Goal: Task Accomplishment & Management: Manage account settings

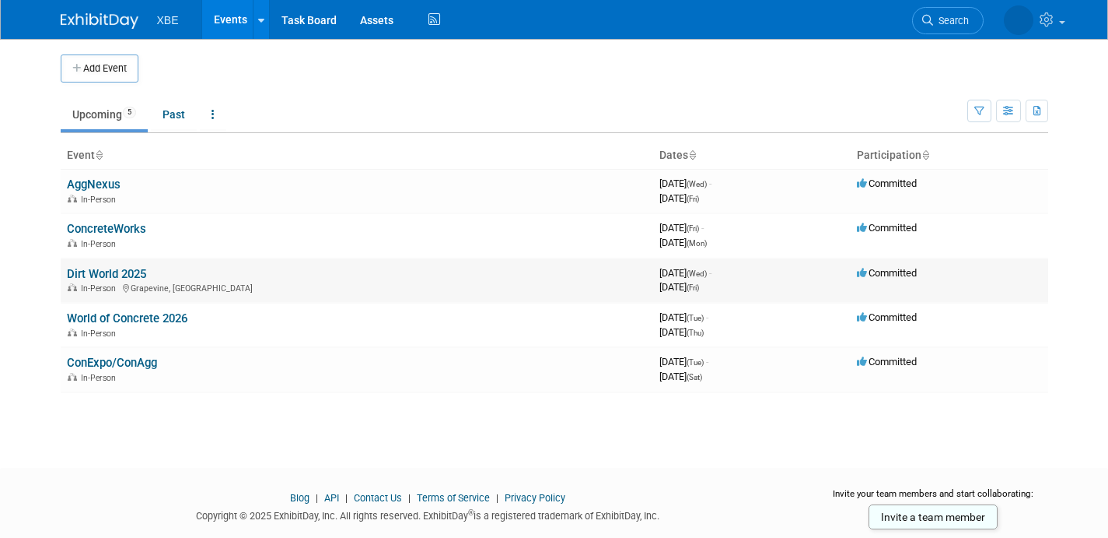
click at [122, 271] on link "Dirt World 2025" at bounding box center [106, 274] width 79 height 14
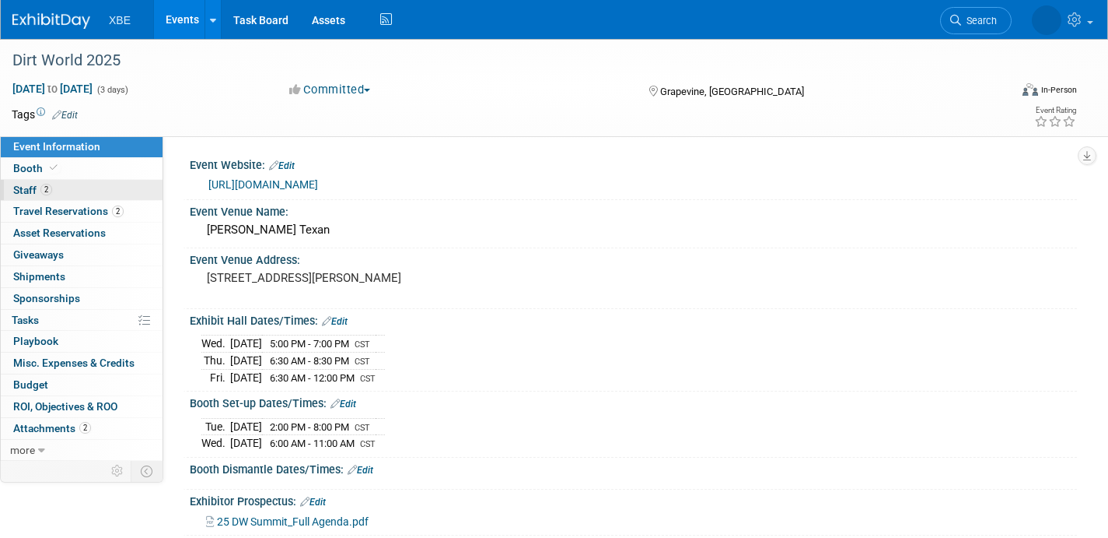
click at [32, 187] on span "Staff 2" at bounding box center [32, 190] width 39 height 12
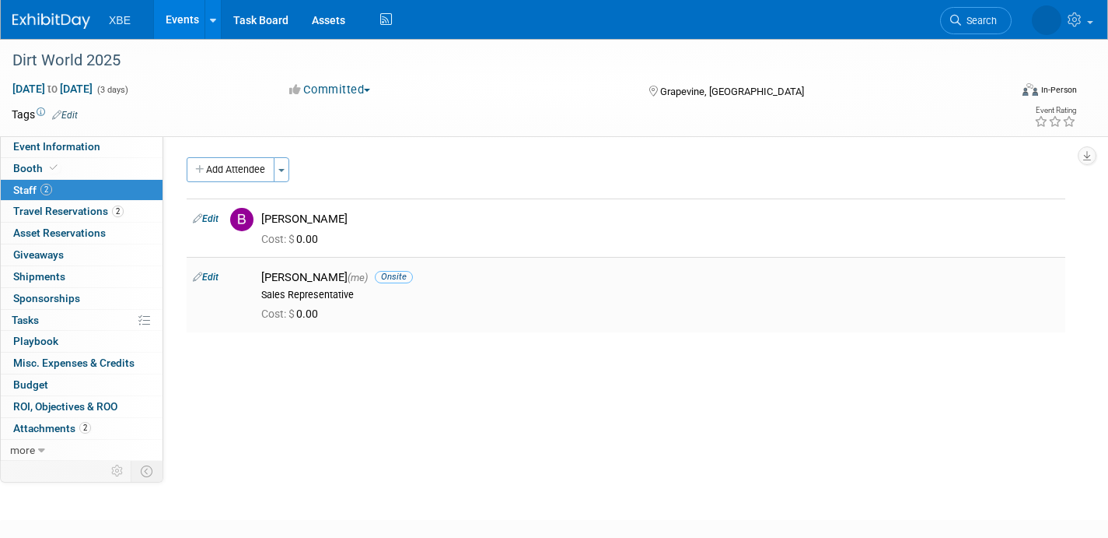
click at [216, 275] on link "Edit" at bounding box center [206, 276] width 26 height 11
select select "7ecb69fe-2385-4119-b639-23c0c809311e"
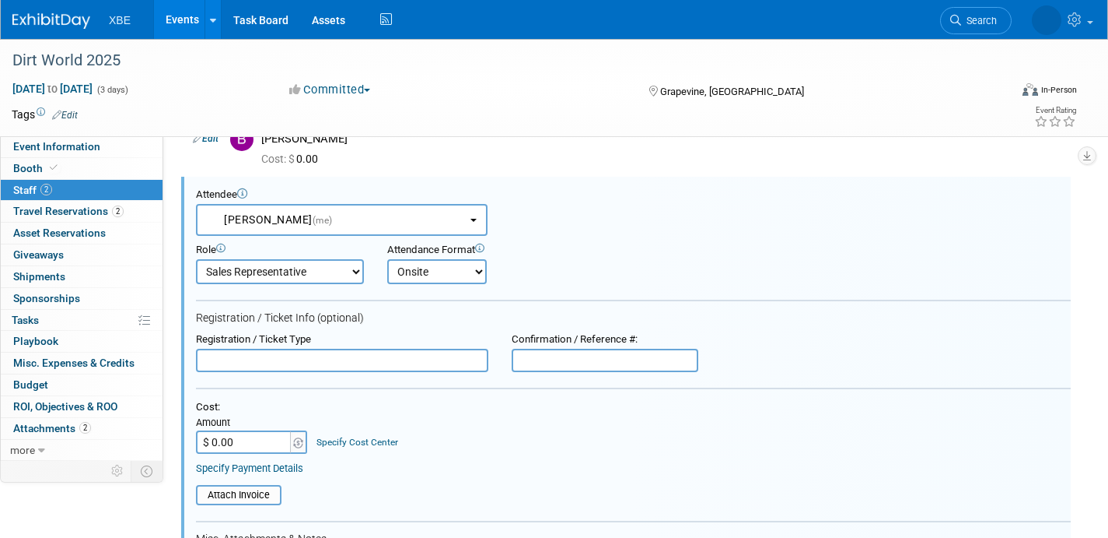
click at [573, 367] on input "text" at bounding box center [605, 359] width 187 height 23
paste input "8PNR7VJG577"
type input "8PNR7VJG577"
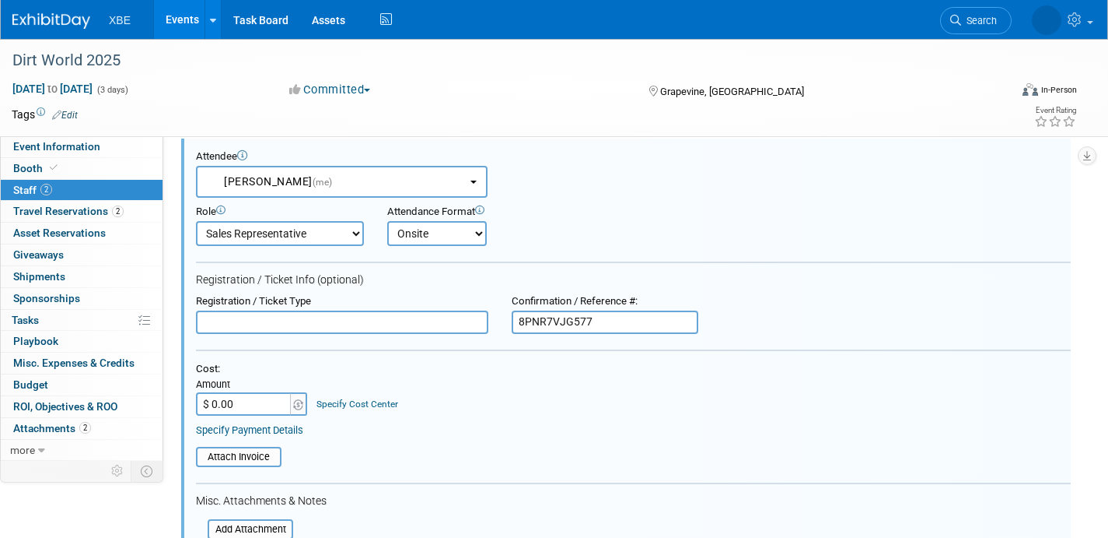
click at [565, 264] on form "Attendee <img src="https://www.exhibitday.com/Images/Unassigned-User-Icon.png" …" at bounding box center [633, 437] width 875 height 575
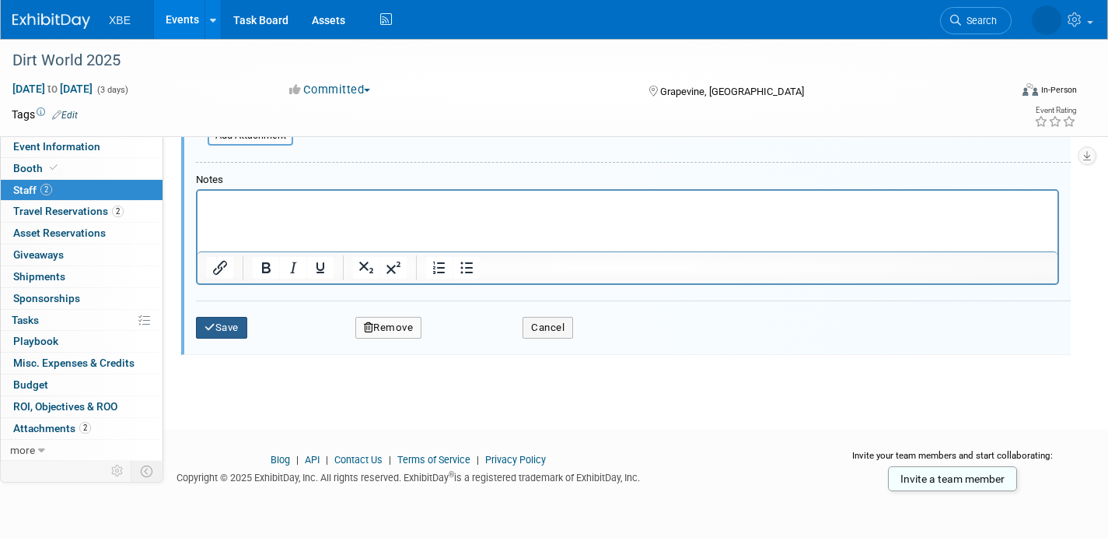
click at [224, 327] on button "Save" at bounding box center [221, 328] width 51 height 22
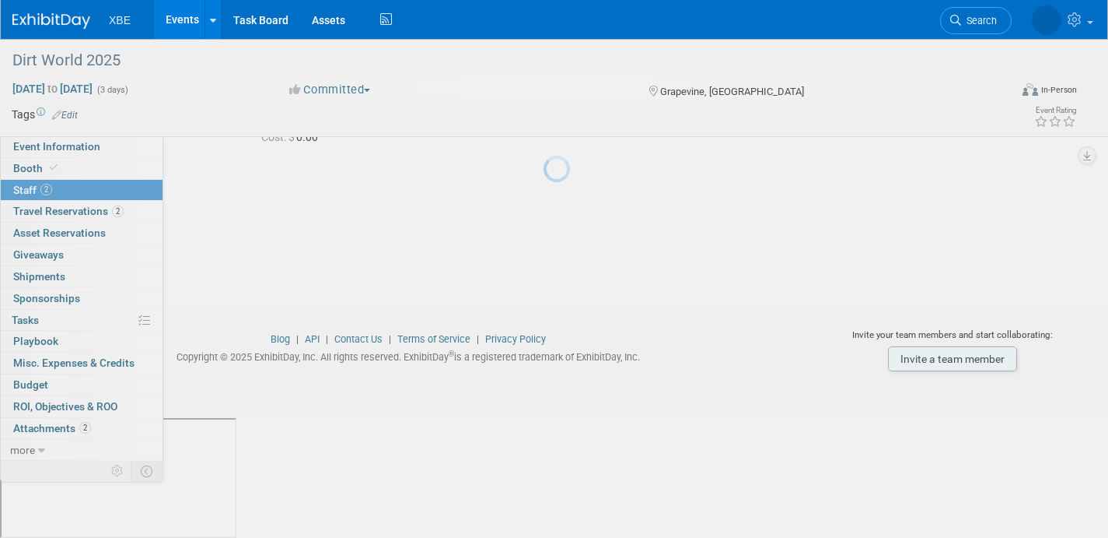
scroll to position [91, 0]
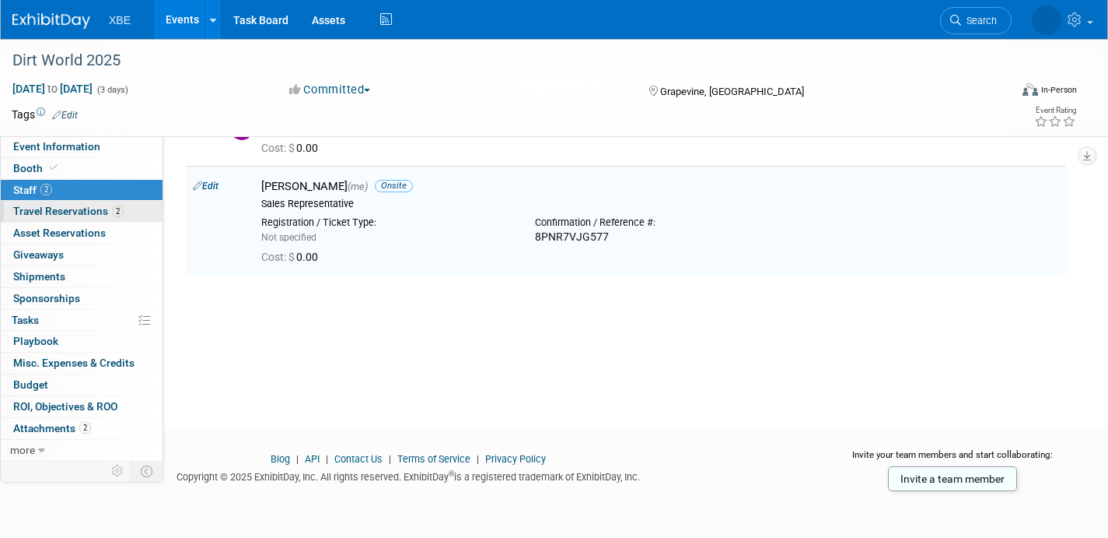
click at [69, 211] on span "Travel Reservations 2" at bounding box center [68, 211] width 110 height 12
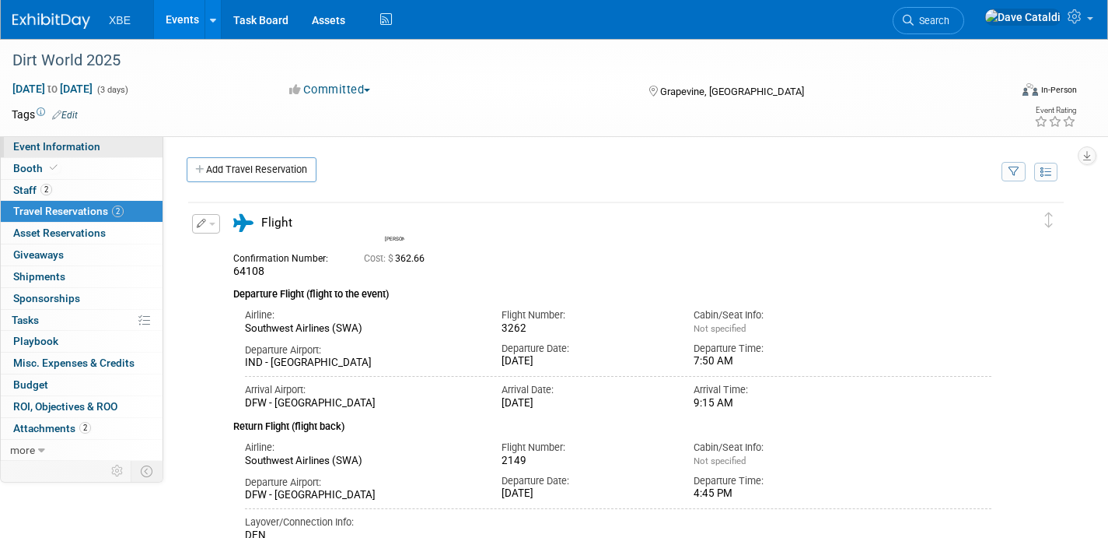
click at [70, 142] on span "Event Information" at bounding box center [56, 146] width 87 height 12
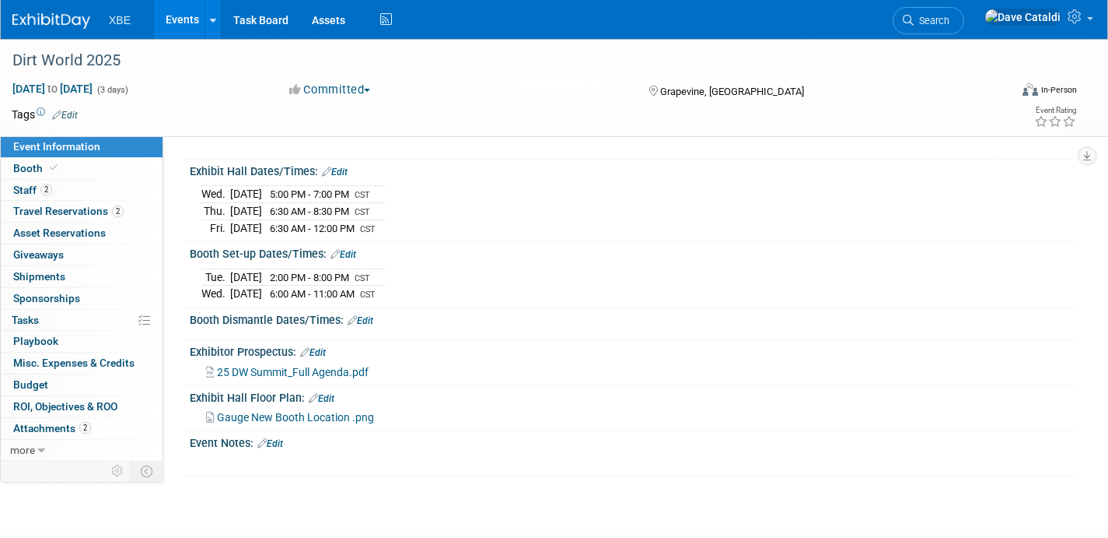
scroll to position [98, 0]
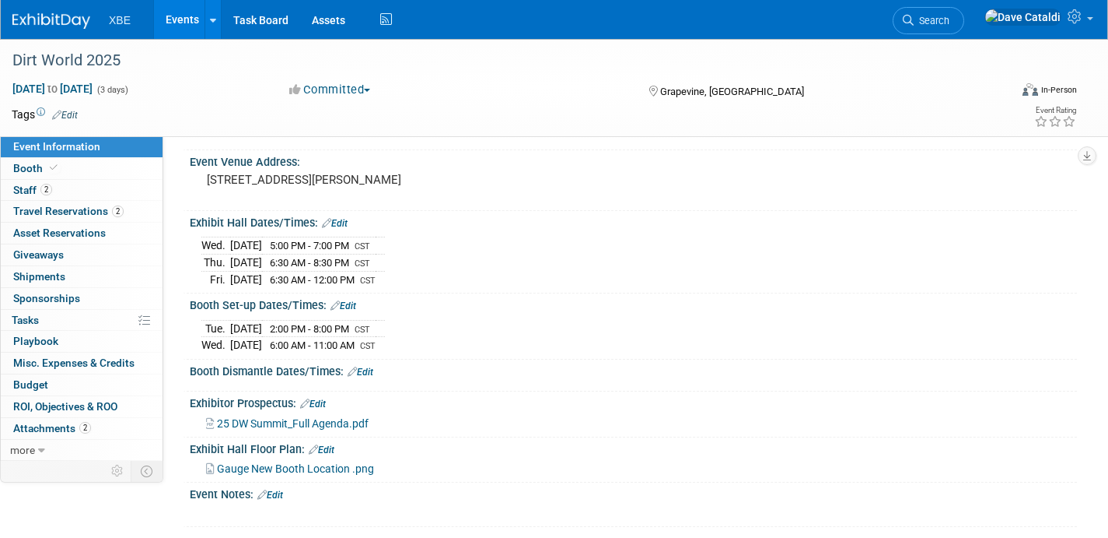
click at [372, 366] on link "Edit" at bounding box center [361, 371] width 26 height 11
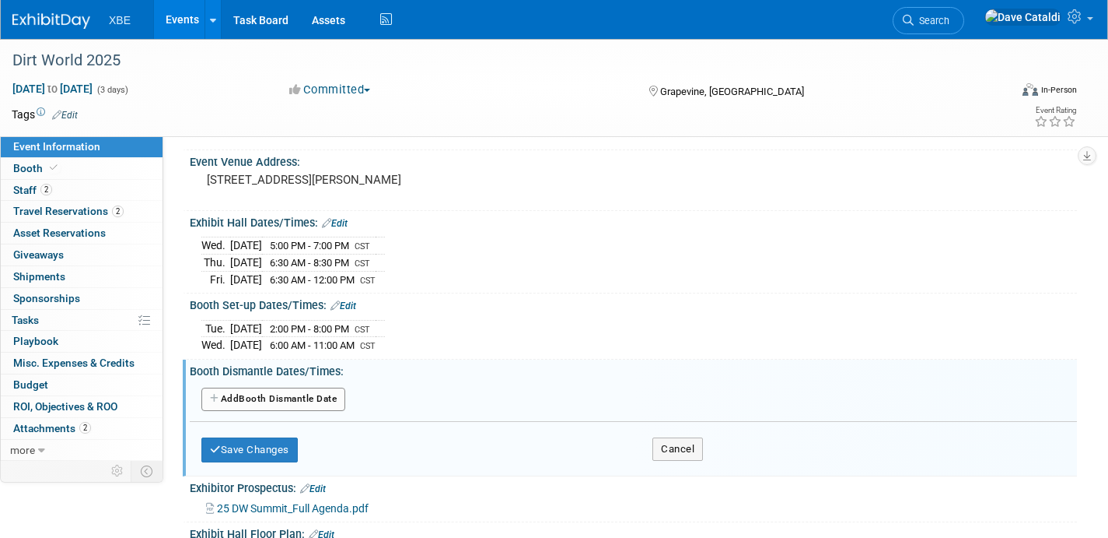
click at [331, 385] on div "Add Another Booth Dismantle Date" at bounding box center [634, 400] width 888 height 30
click at [330, 391] on button "Add Another Booth Dismantle Date" at bounding box center [273, 398] width 144 height 23
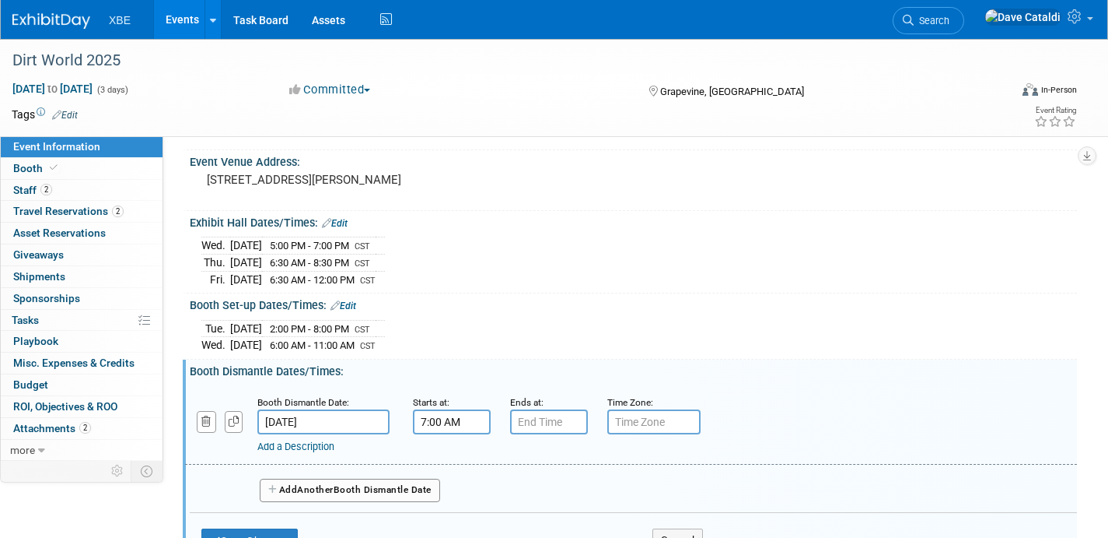
click at [470, 416] on input "7:00 AM" at bounding box center [452, 421] width 78 height 25
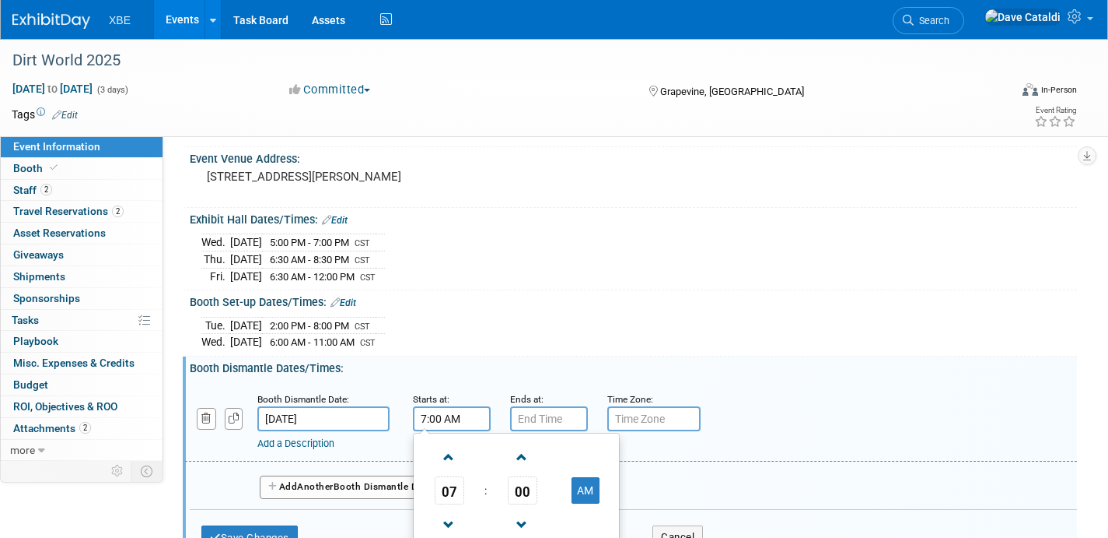
scroll to position [101, 0]
click at [456, 456] on span at bounding box center [449, 456] width 27 height 27
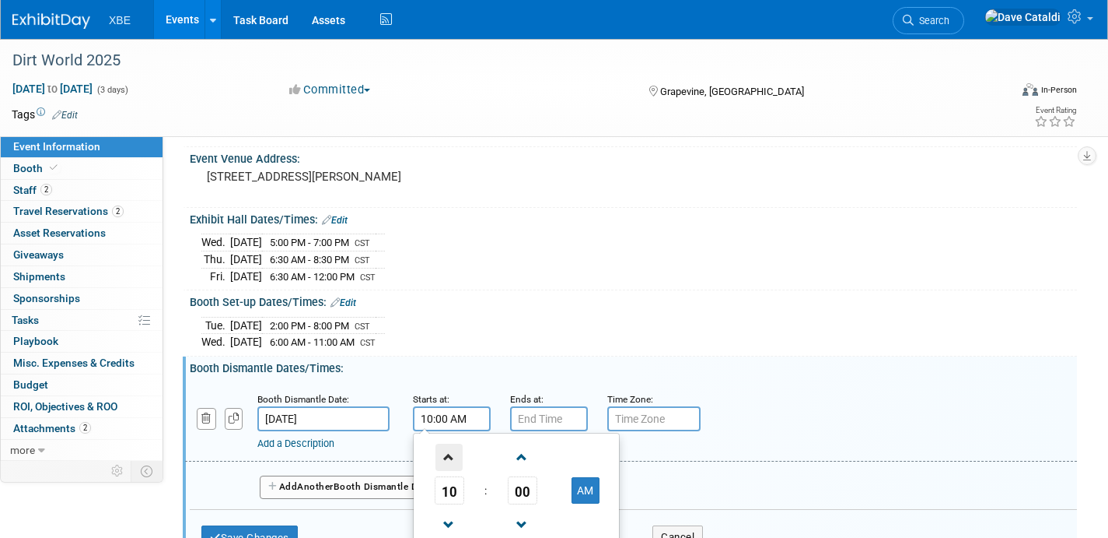
type input "11:00 AM"
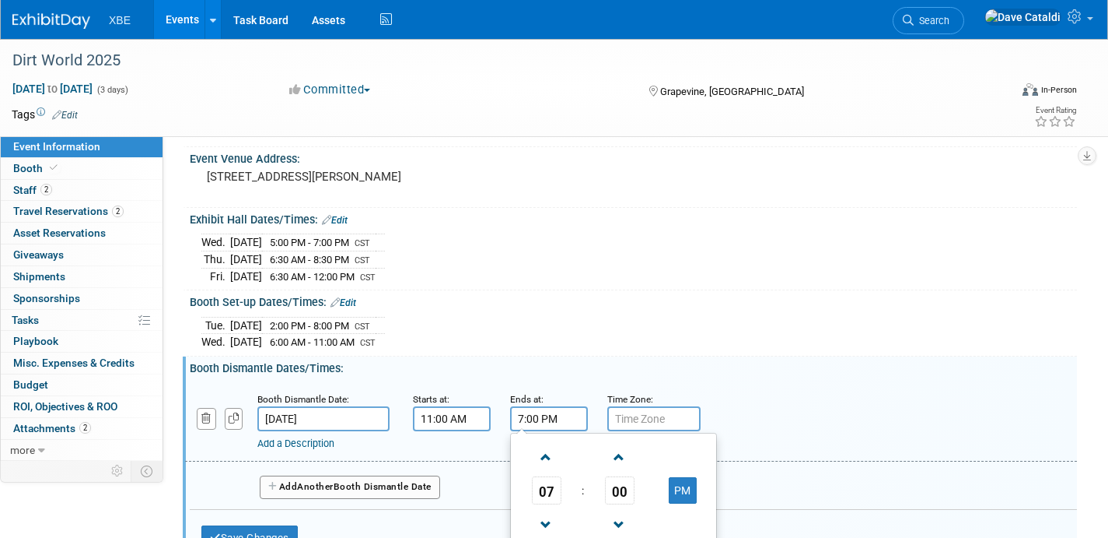
click at [551, 410] on input "7:00 PM" at bounding box center [549, 418] width 78 height 25
click at [551, 522] on span at bounding box center [546, 524] width 27 height 27
type input "4:00 PM"
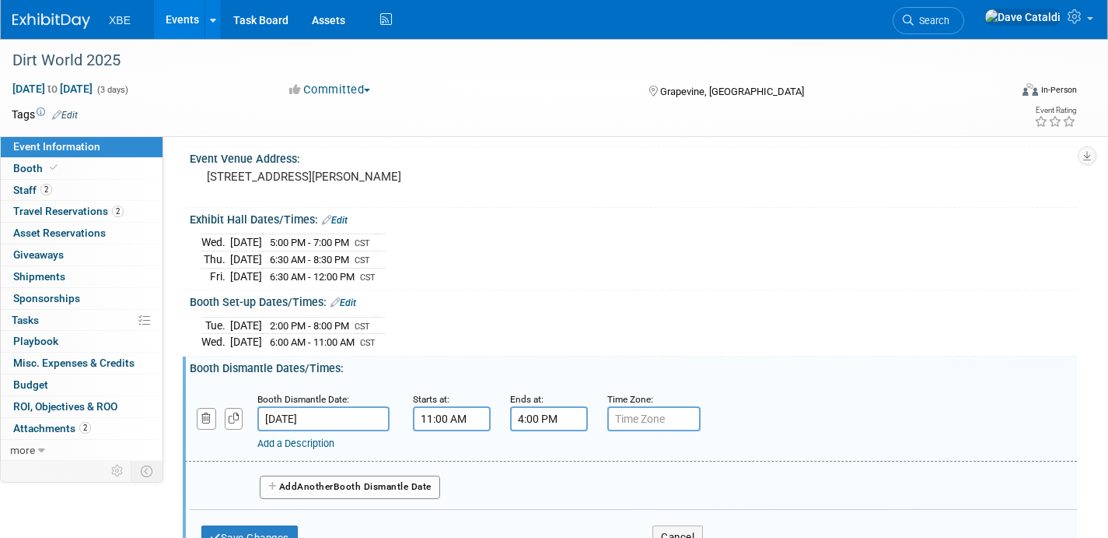
click at [678, 412] on input "text" at bounding box center [654, 418] width 93 height 25
type input "CST"
click at [650, 313] on div "Tue. Nov 4, 2025 2:00 PM - 8:00 PM CST Wed. Nov 5, 2025 6:00 AM - 11:00 AM CST" at bounding box center [633, 331] width 864 height 37
click at [292, 532] on button "Save Changes" at bounding box center [249, 537] width 96 height 25
